Goal: Complete application form

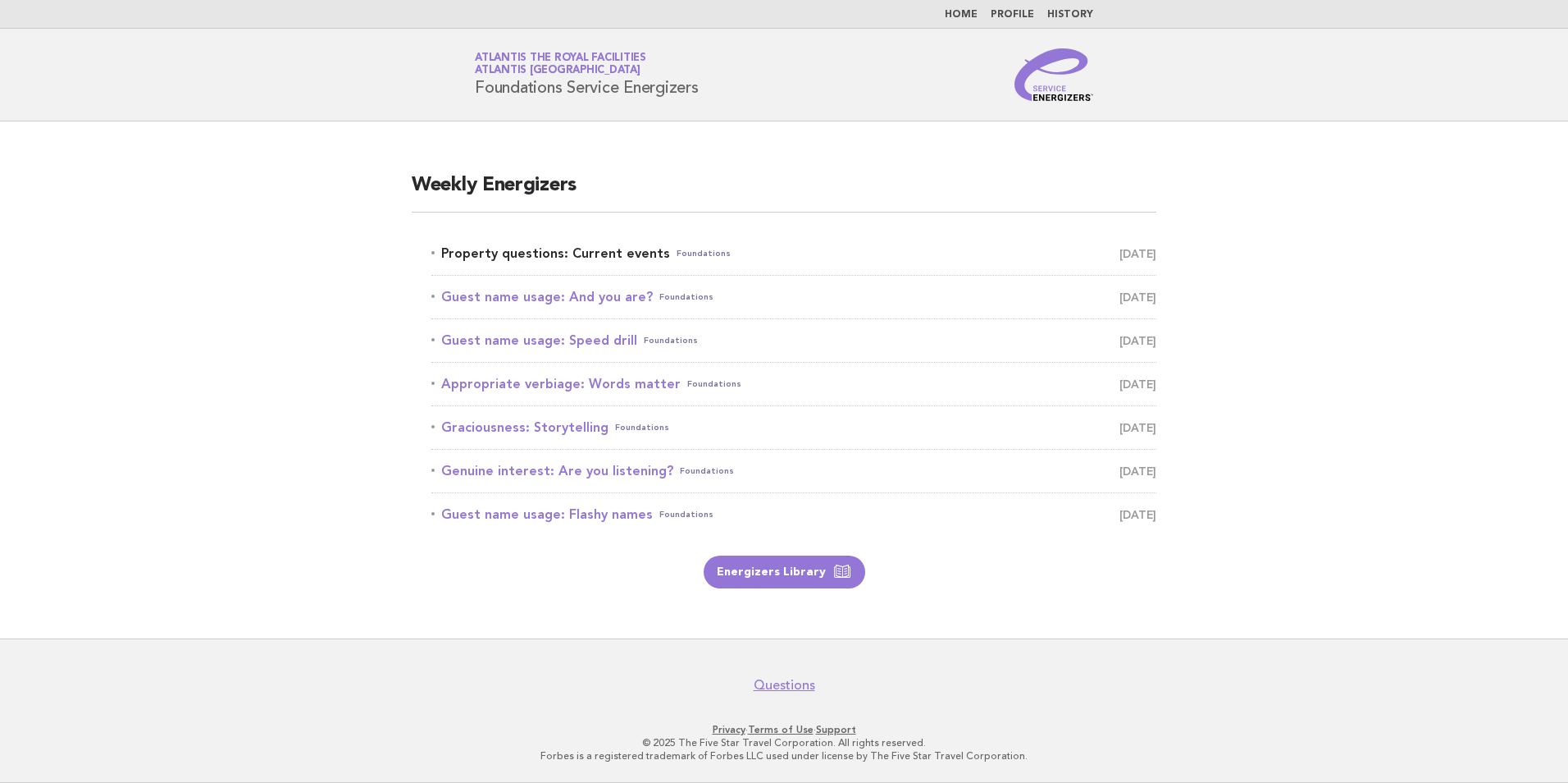
click at [591, 256] on link "Property questions: Current events Foundations [DATE]" at bounding box center [795, 254] width 725 height 23
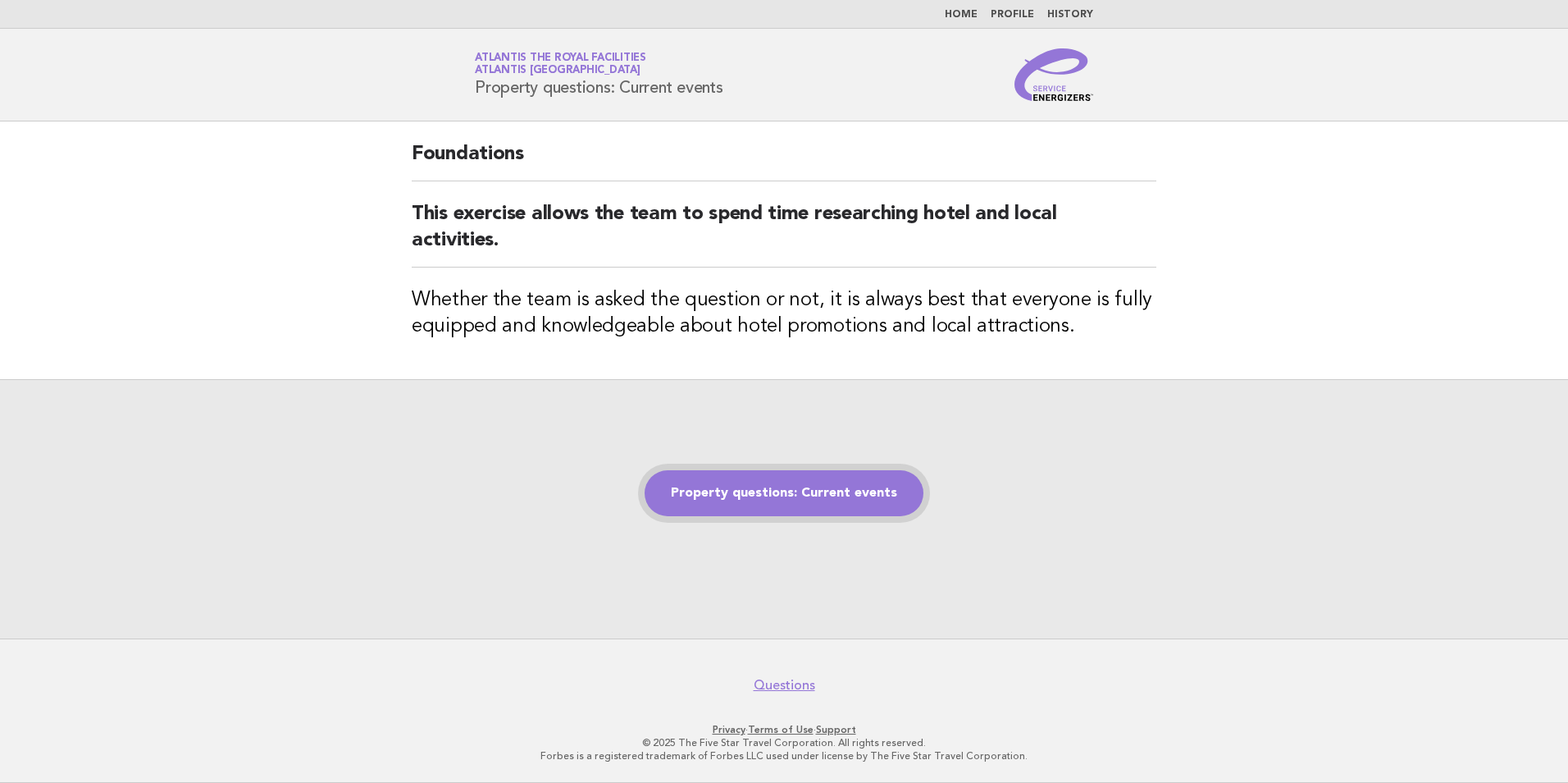
click at [785, 493] on link "Property questions: Current events" at bounding box center [784, 493] width 279 height 46
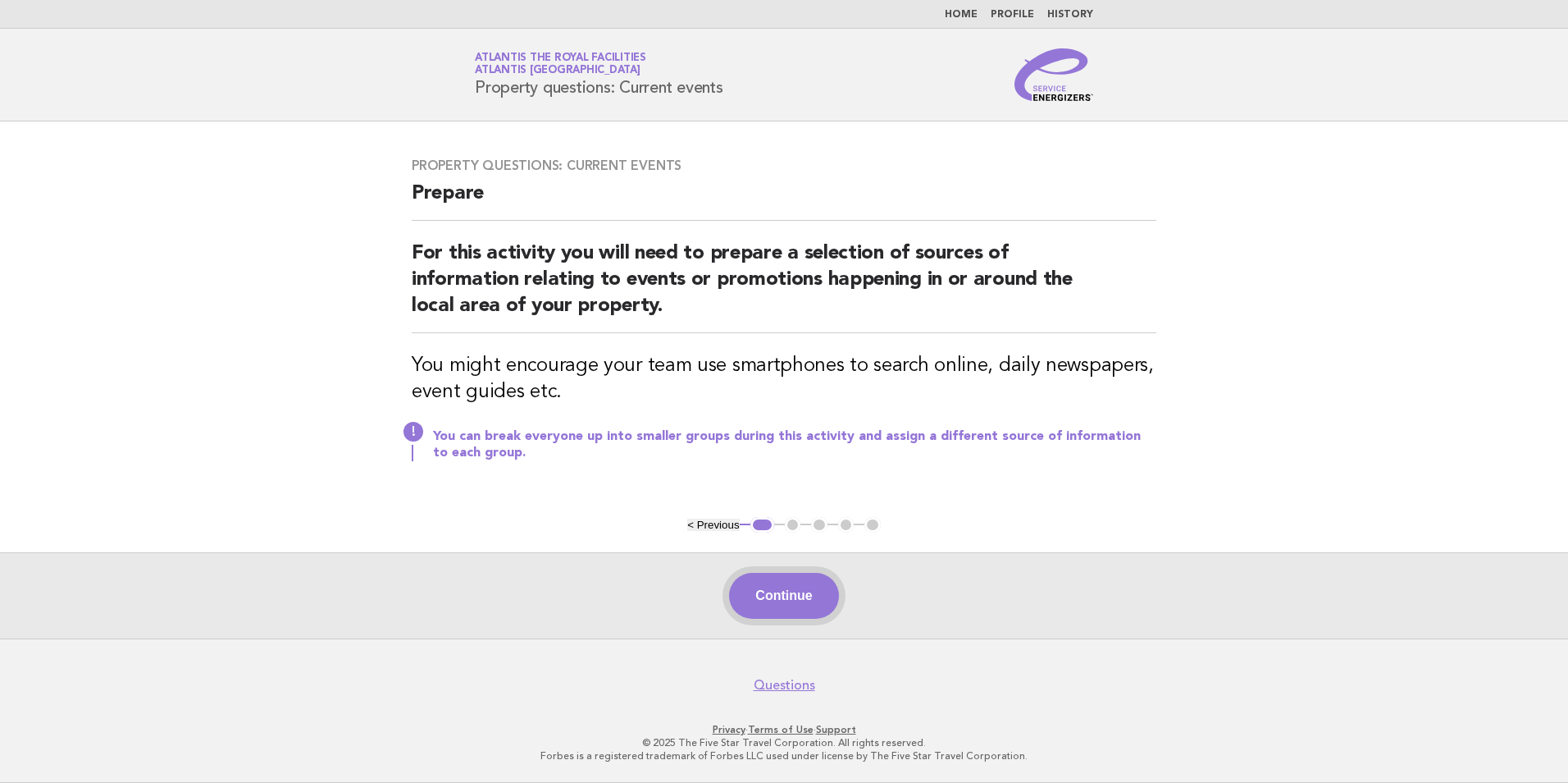
click at [820, 604] on button "Continue" at bounding box center [783, 595] width 109 height 46
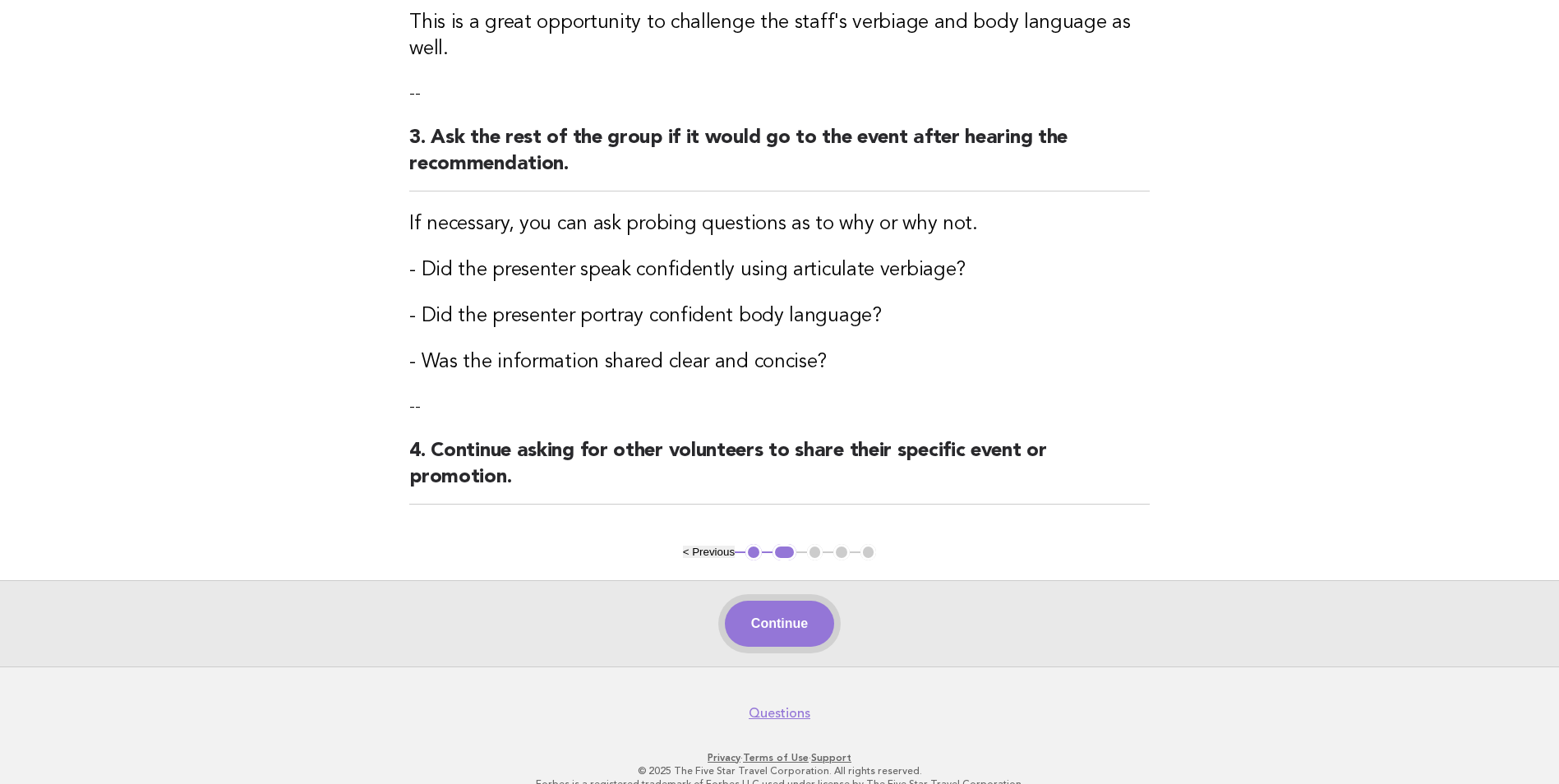
click at [754, 600] on button "Continue" at bounding box center [779, 623] width 109 height 46
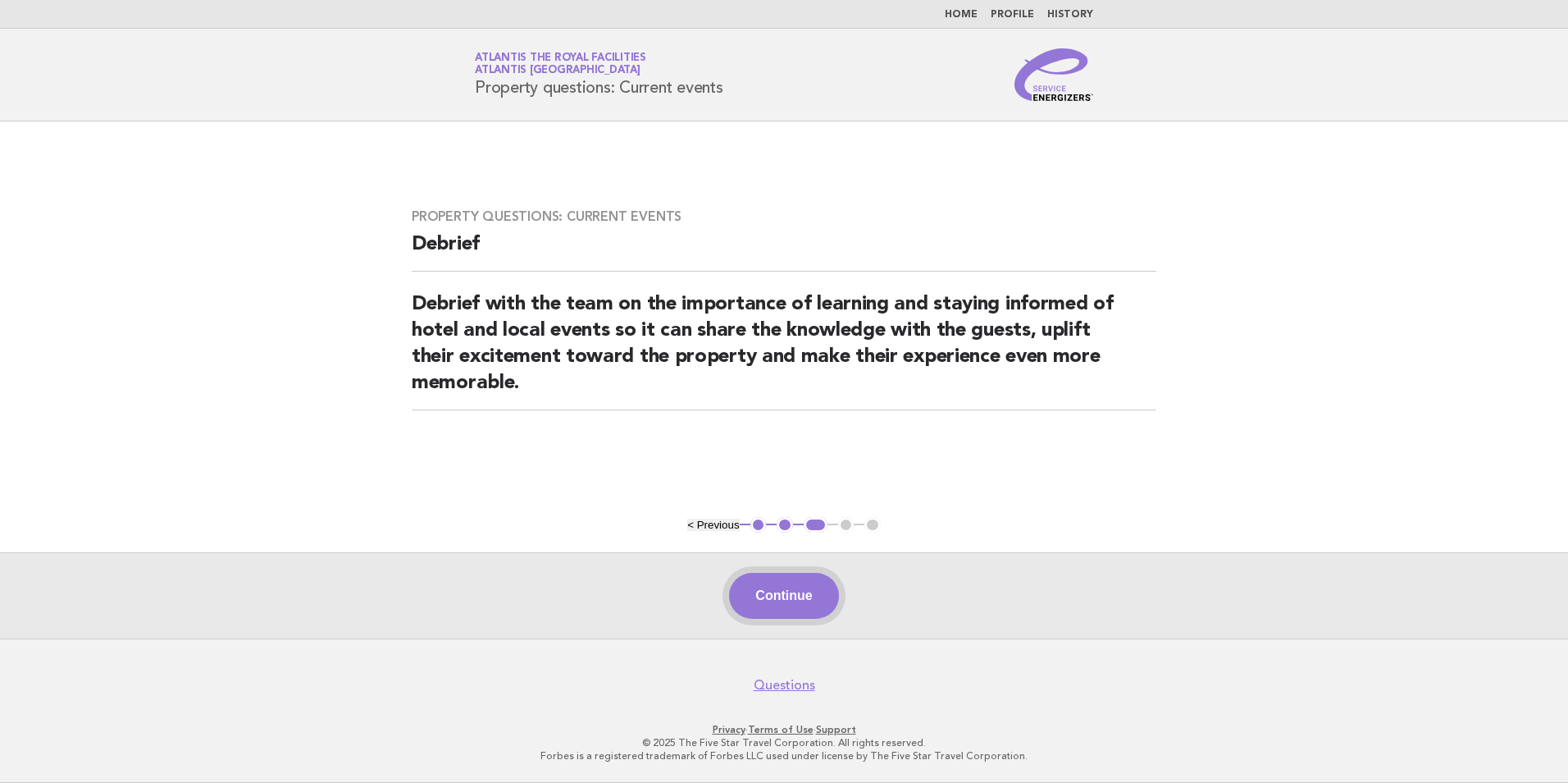
click at [797, 588] on button "Continue" at bounding box center [783, 595] width 109 height 46
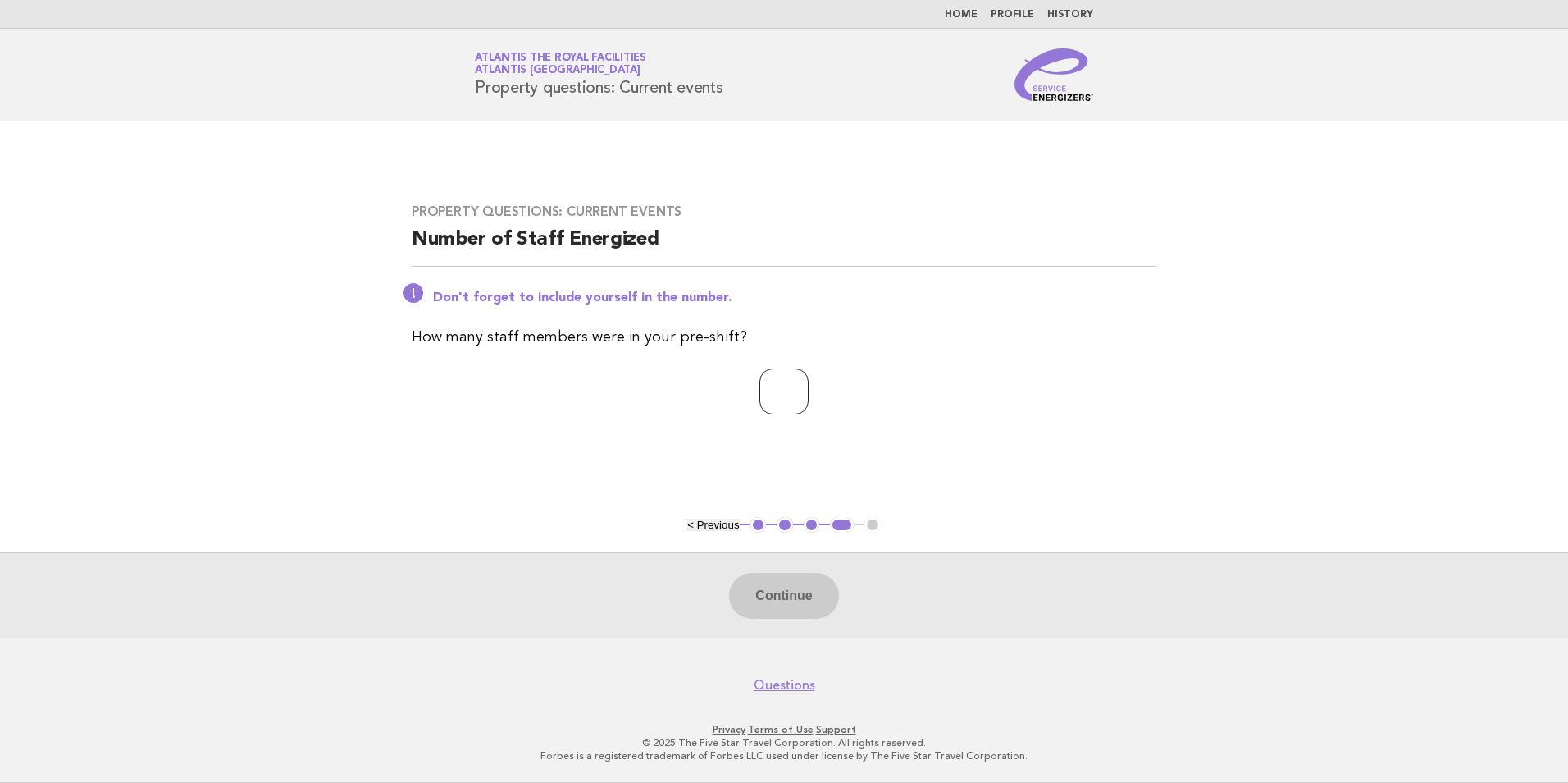
click at [760, 399] on input "number" at bounding box center [784, 392] width 49 height 46
type input "**"
click at [797, 582] on button "Continue" at bounding box center [783, 595] width 109 height 46
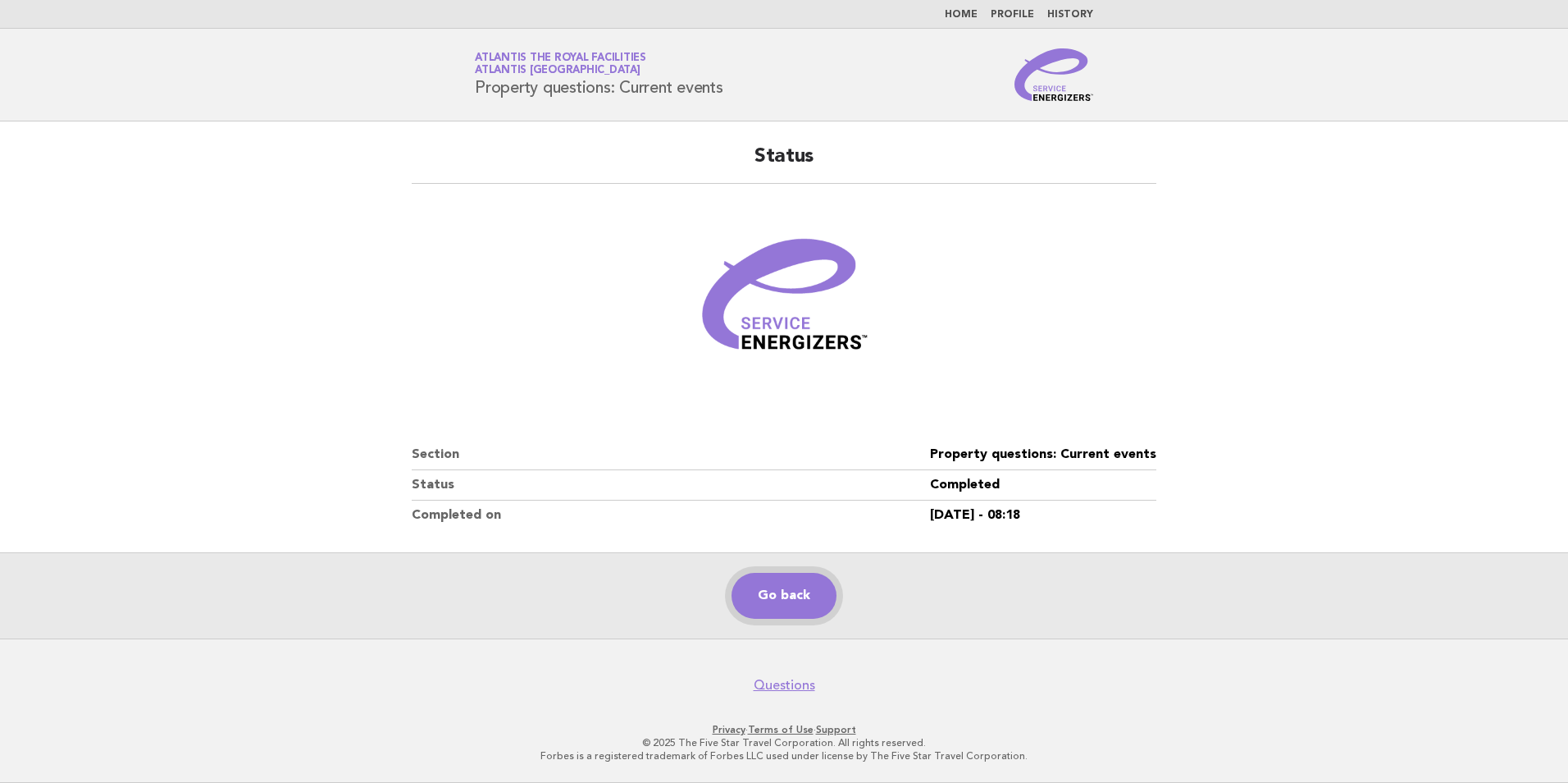
click at [756, 594] on link "Go back" at bounding box center [784, 595] width 105 height 46
